Goal: Task Accomplishment & Management: Manage account settings

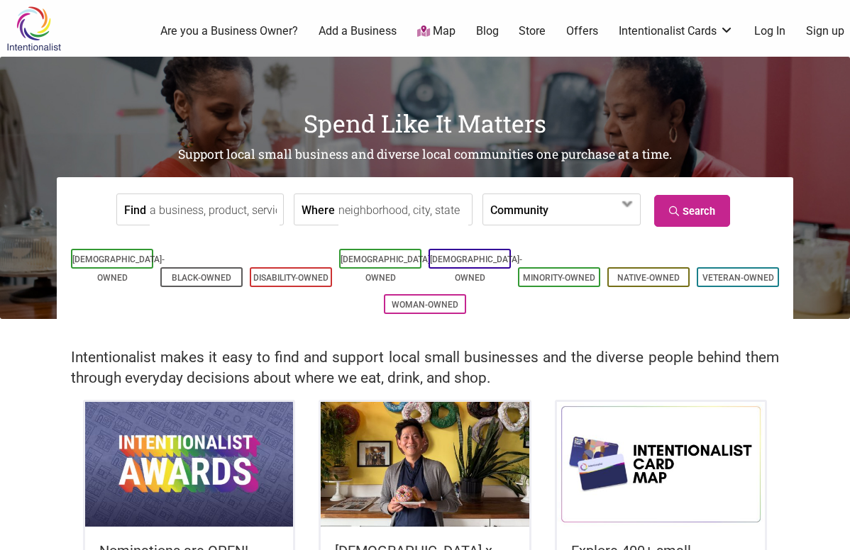
click at [770, 31] on link "Log In" at bounding box center [769, 31] width 31 height 16
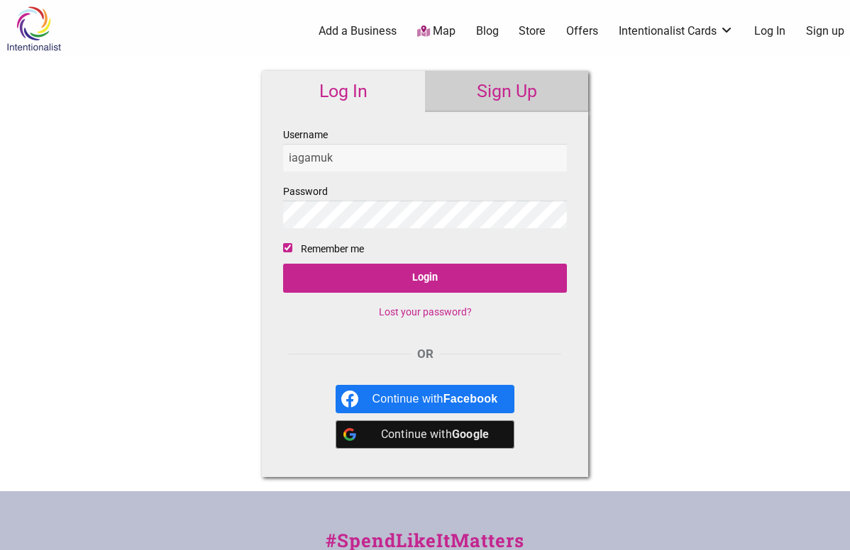
type input "iagamuk"
click at [289, 247] on input "Remember me" at bounding box center [287, 247] width 9 height 9
checkbox input "false"
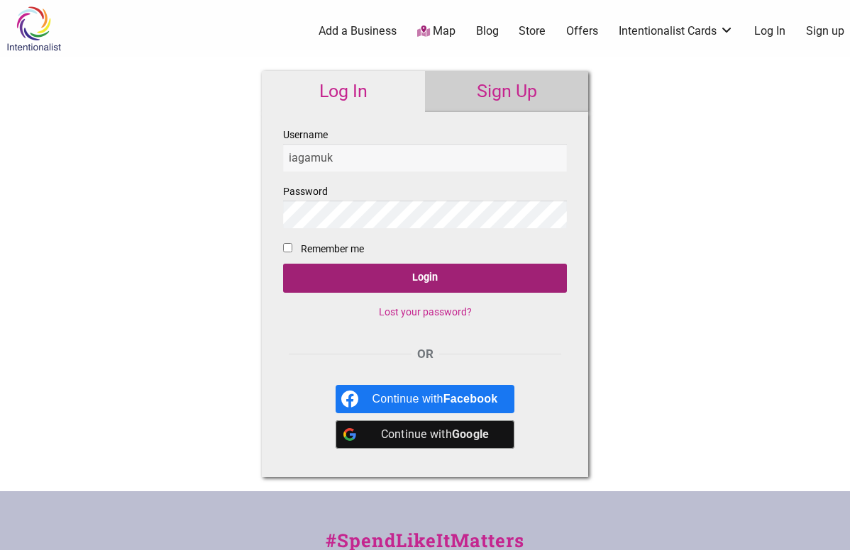
click at [310, 280] on input "Login" at bounding box center [425, 278] width 284 height 29
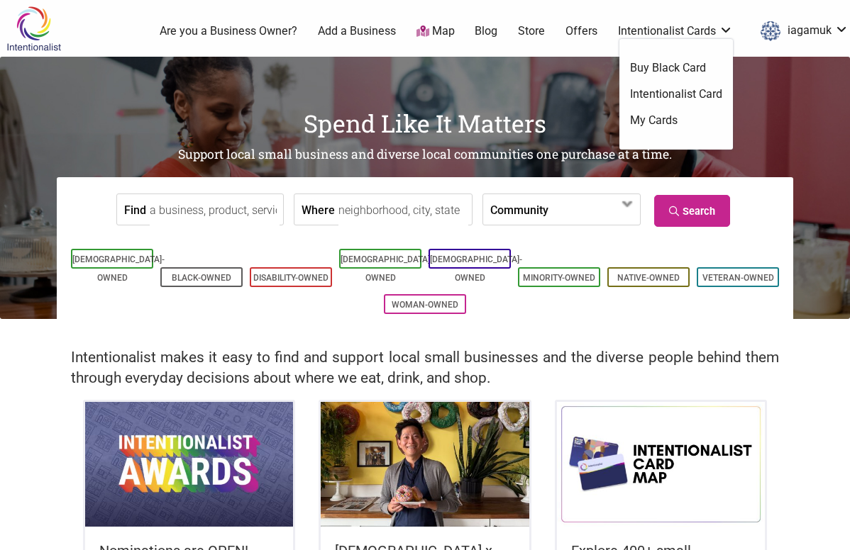
click at [638, 67] on link "Buy Black Card" at bounding box center [676, 68] width 92 height 16
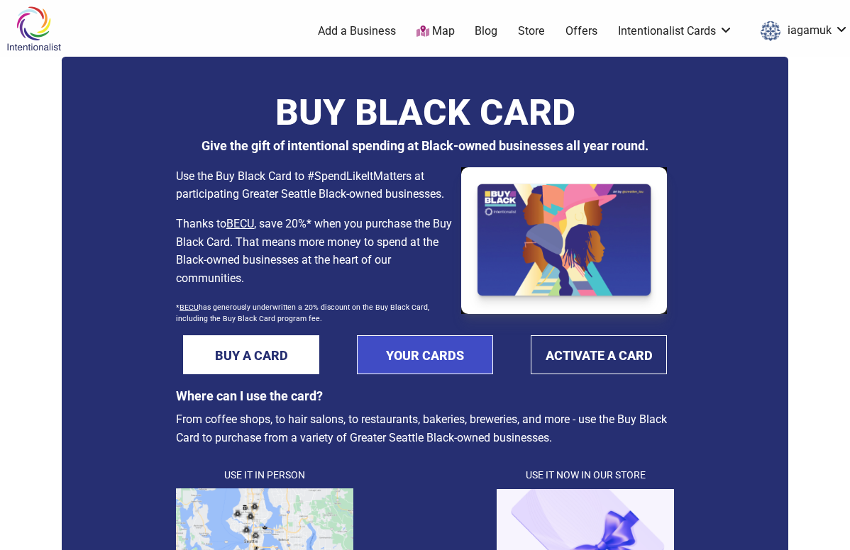
click at [458, 357] on link "YOUR CARDS" at bounding box center [425, 354] width 136 height 39
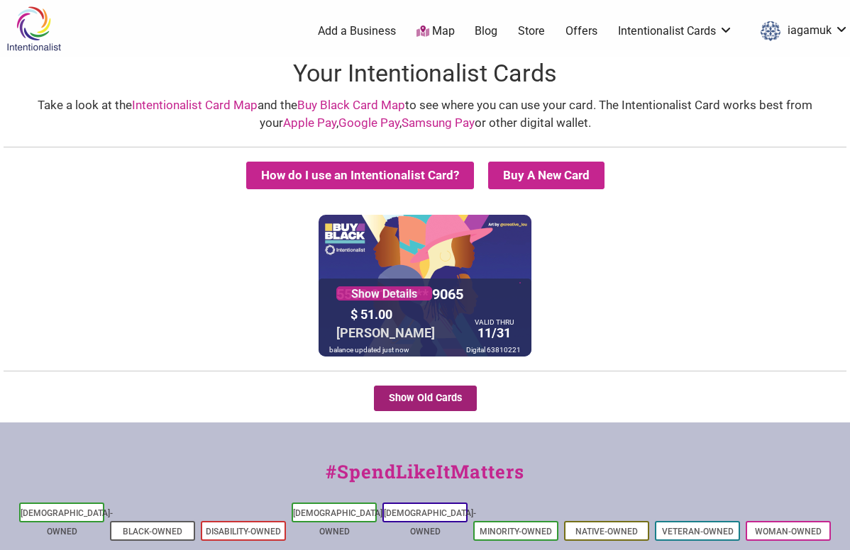
click at [419, 403] on button "Show Old Cards" at bounding box center [425, 399] width 103 height 26
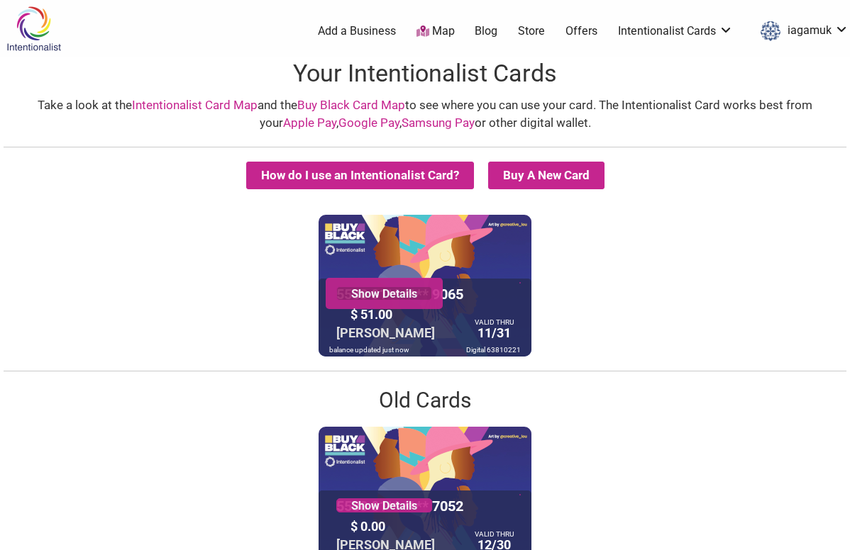
click at [409, 300] on link "Show Details" at bounding box center [384, 294] width 96 height 14
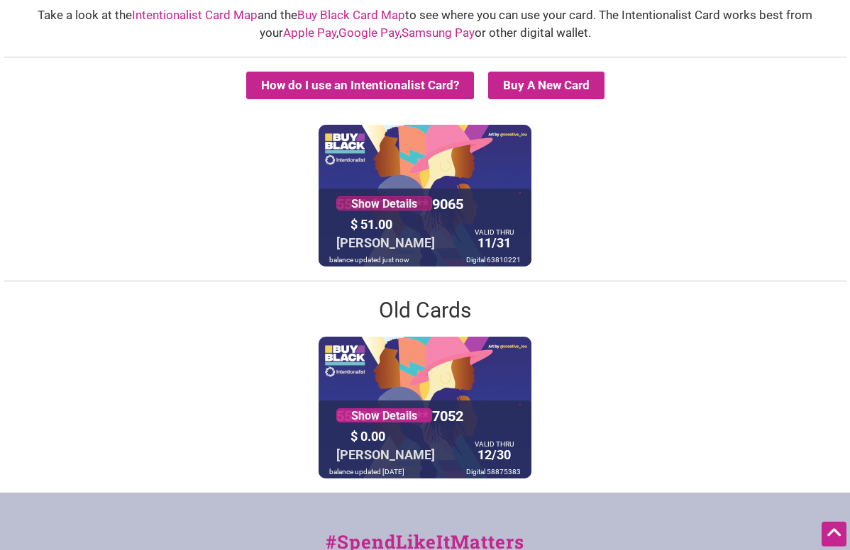
scroll to position [70, 0]
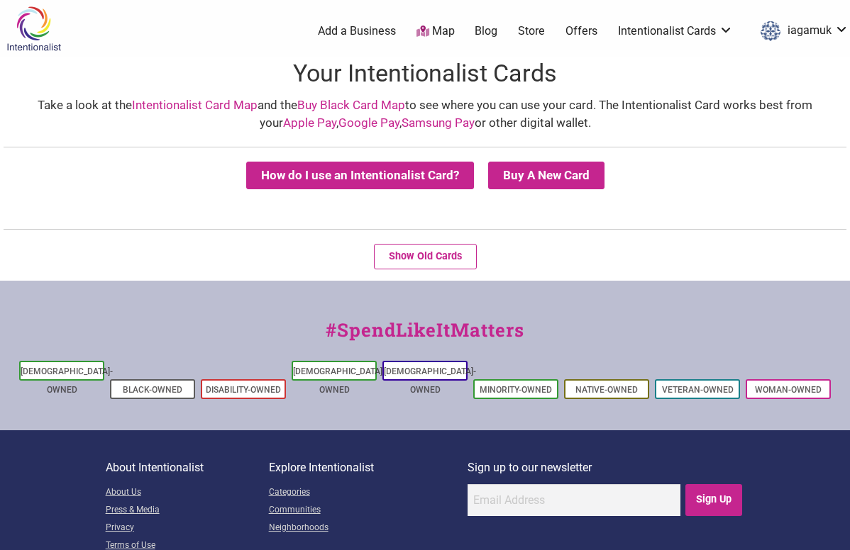
scroll to position [68, 0]
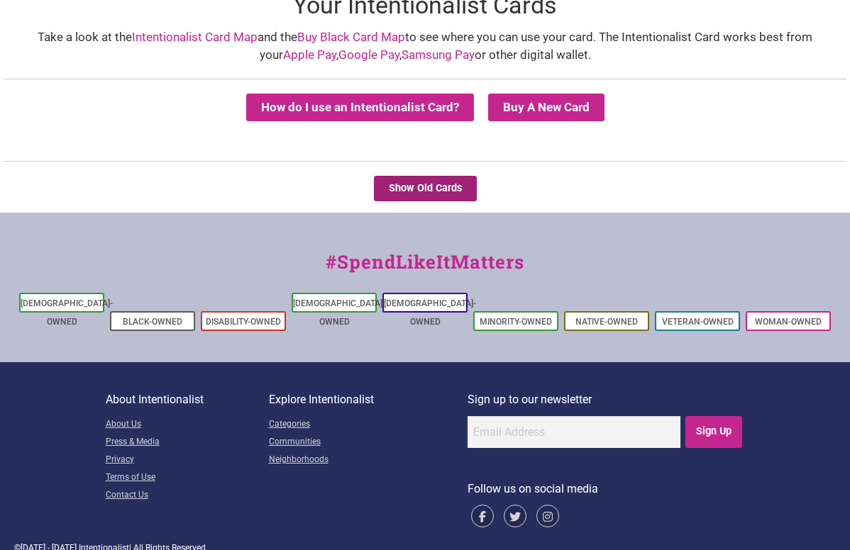
click at [423, 184] on button "Show Old Cards" at bounding box center [425, 189] width 103 height 26
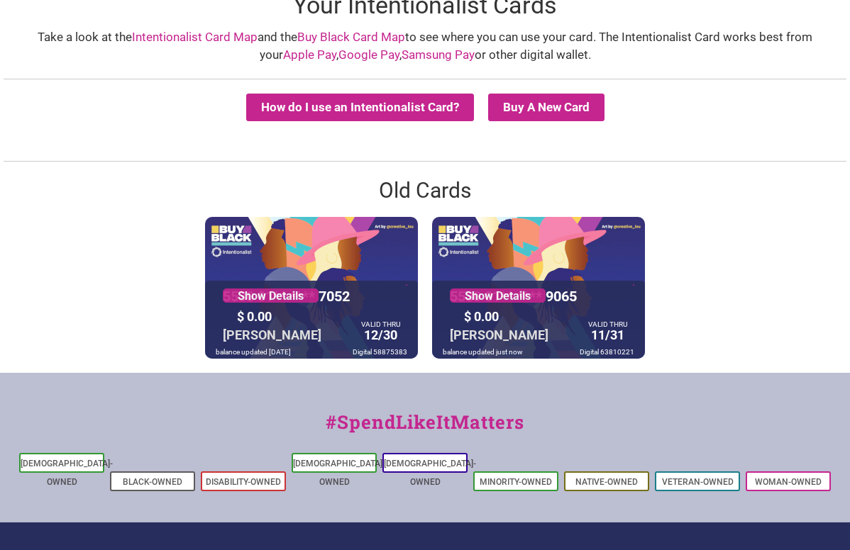
scroll to position [0, 0]
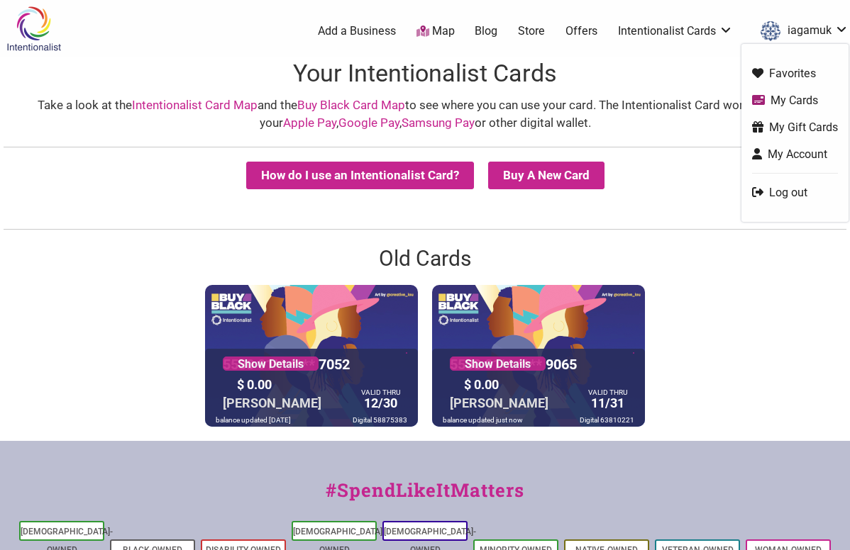
click at [784, 188] on link "Log out" at bounding box center [795, 192] width 86 height 16
